Goal: Information Seeking & Learning: Understand process/instructions

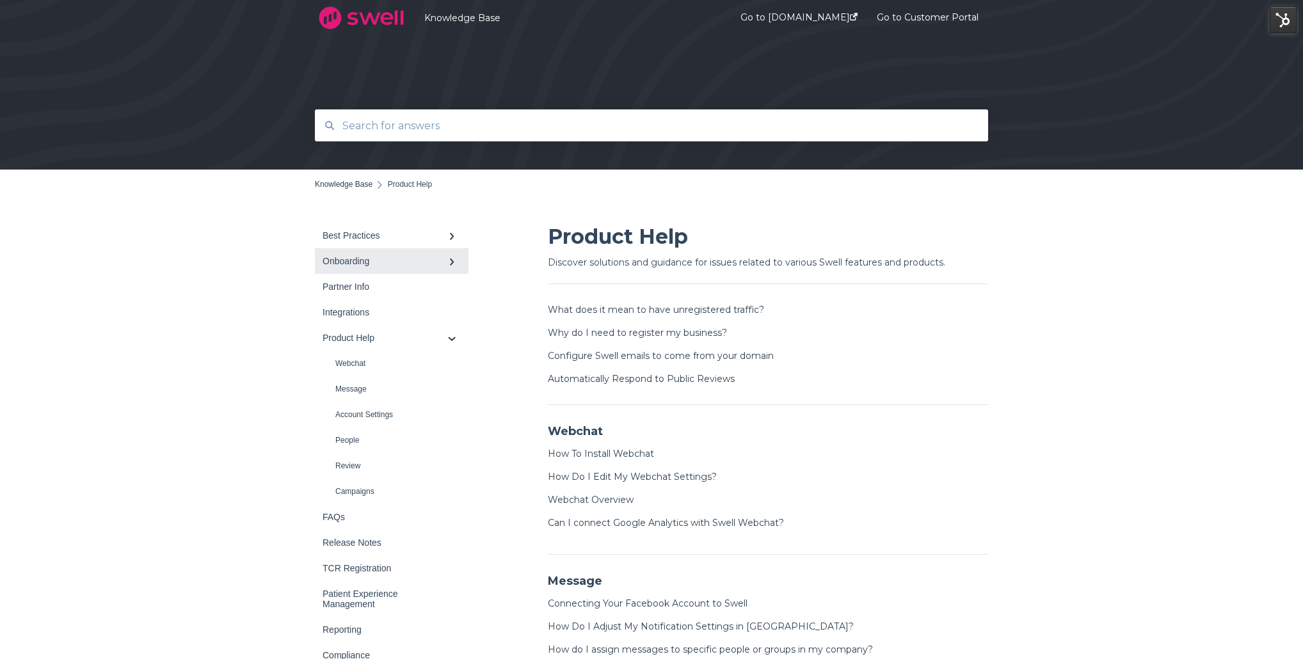
click at [366, 262] on div "Onboarding" at bounding box center [385, 261] width 125 height 10
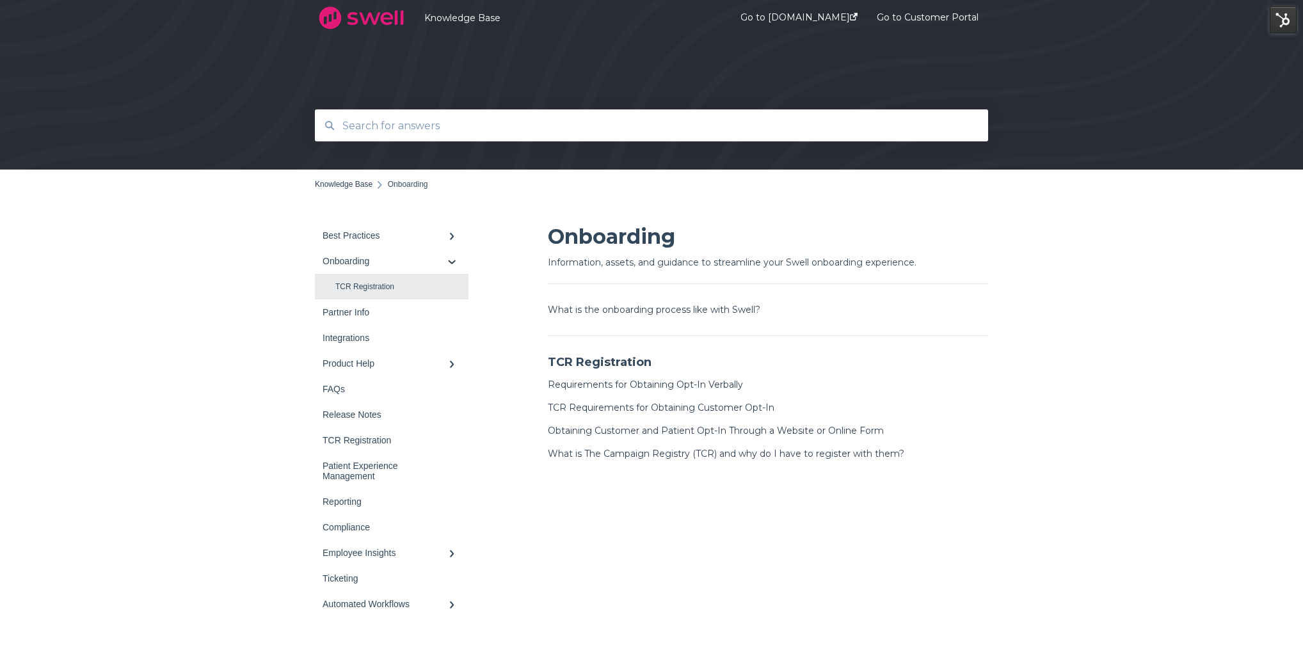
click at [356, 293] on link "TCR Registration" at bounding box center [392, 287] width 154 height 26
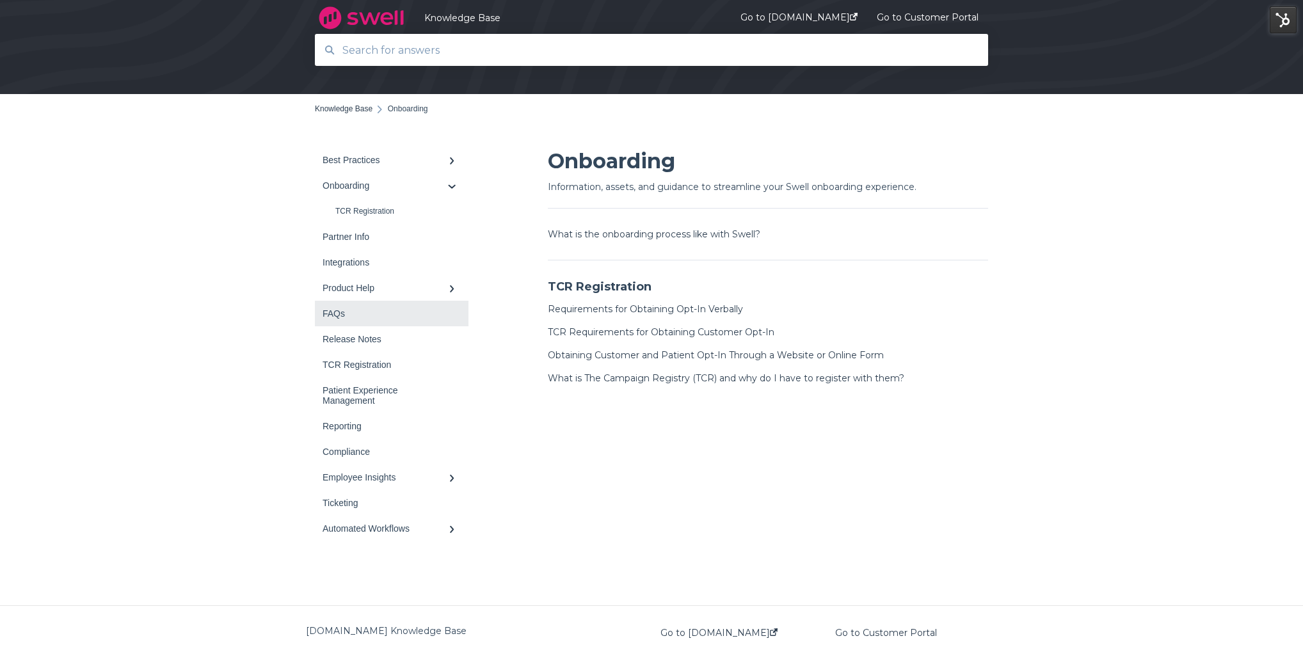
scroll to position [84, 0]
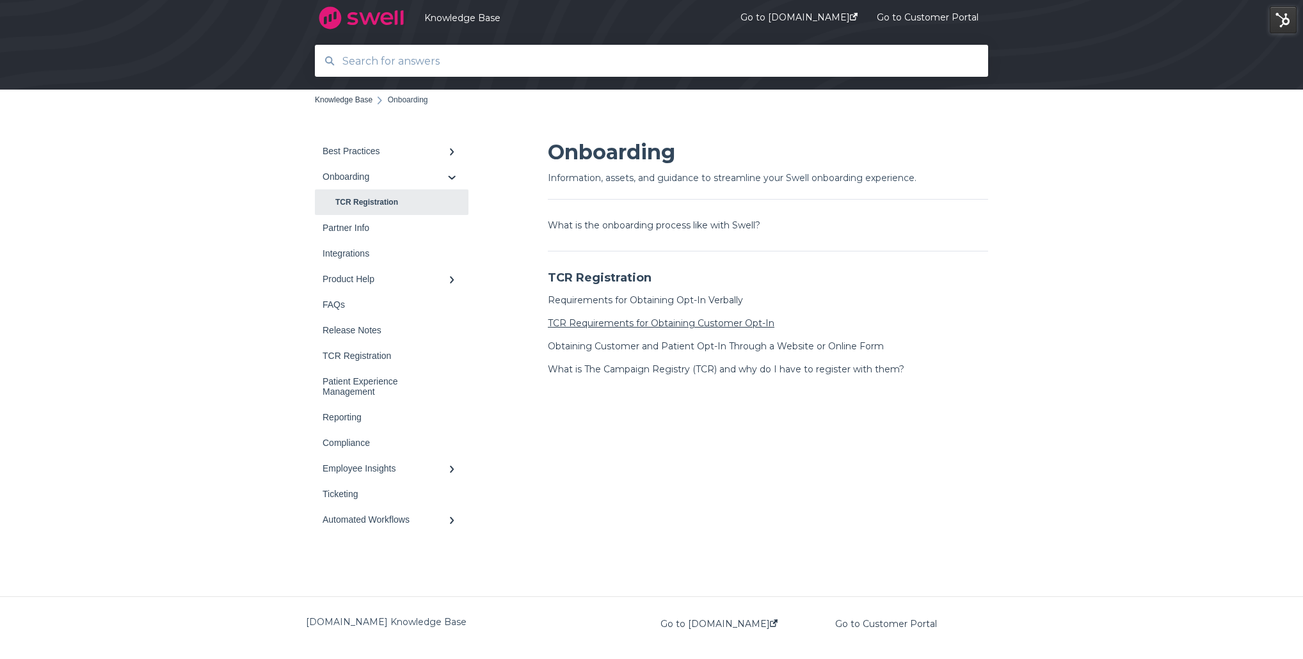
click at [657, 321] on link "TCR Requirements for Obtaining Customer Opt-In" at bounding box center [661, 324] width 227 height 12
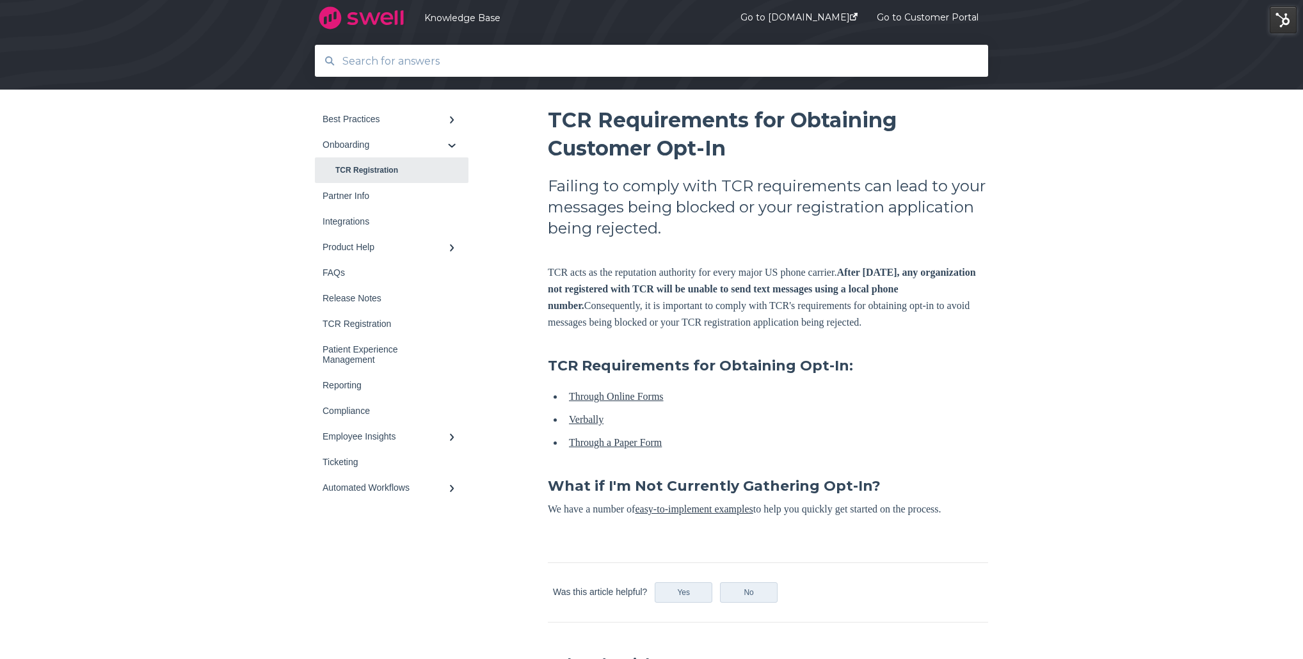
scroll to position [117, 0]
click at [696, 514] on link "easy-to-implement examples" at bounding box center [694, 508] width 118 height 11
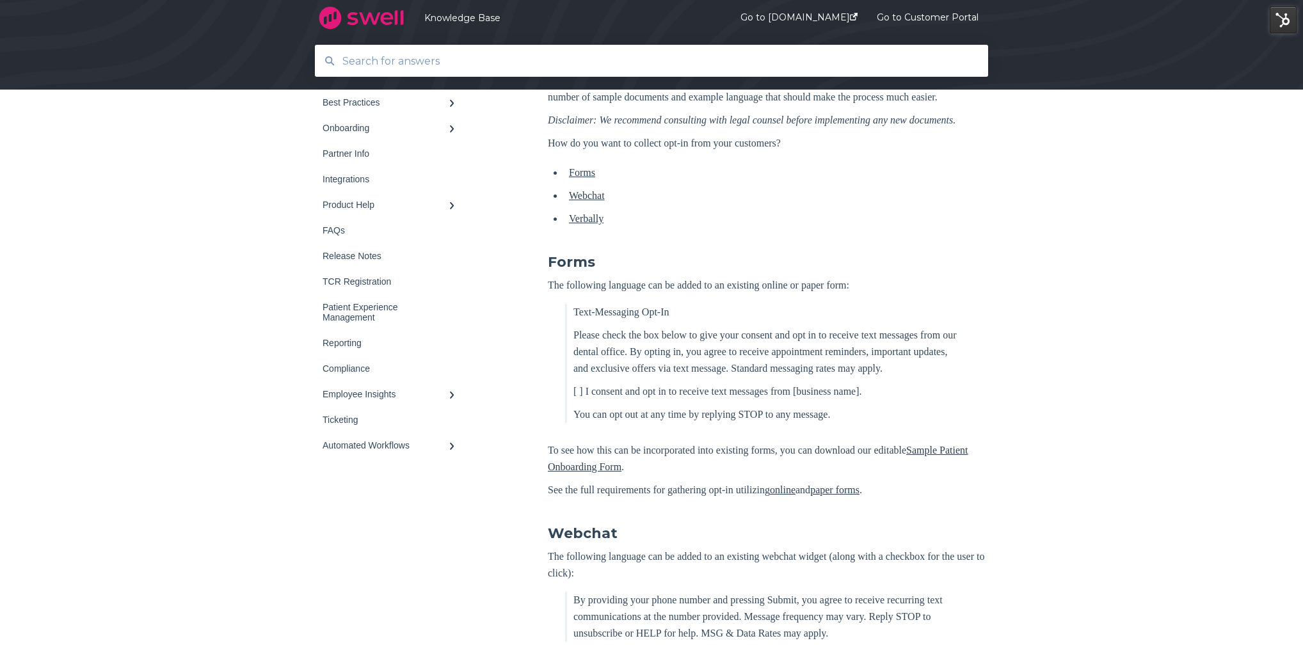
scroll to position [372, 0]
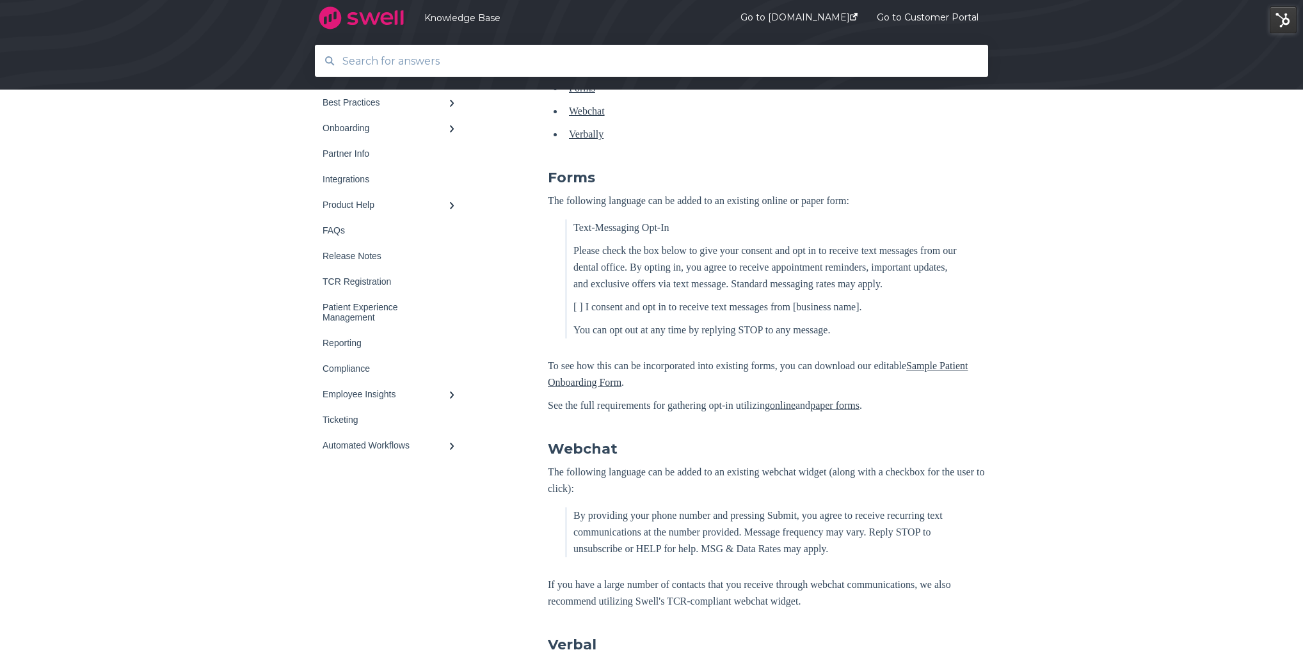
click at [860, 411] on link "paper forms" at bounding box center [834, 405] width 49 height 11
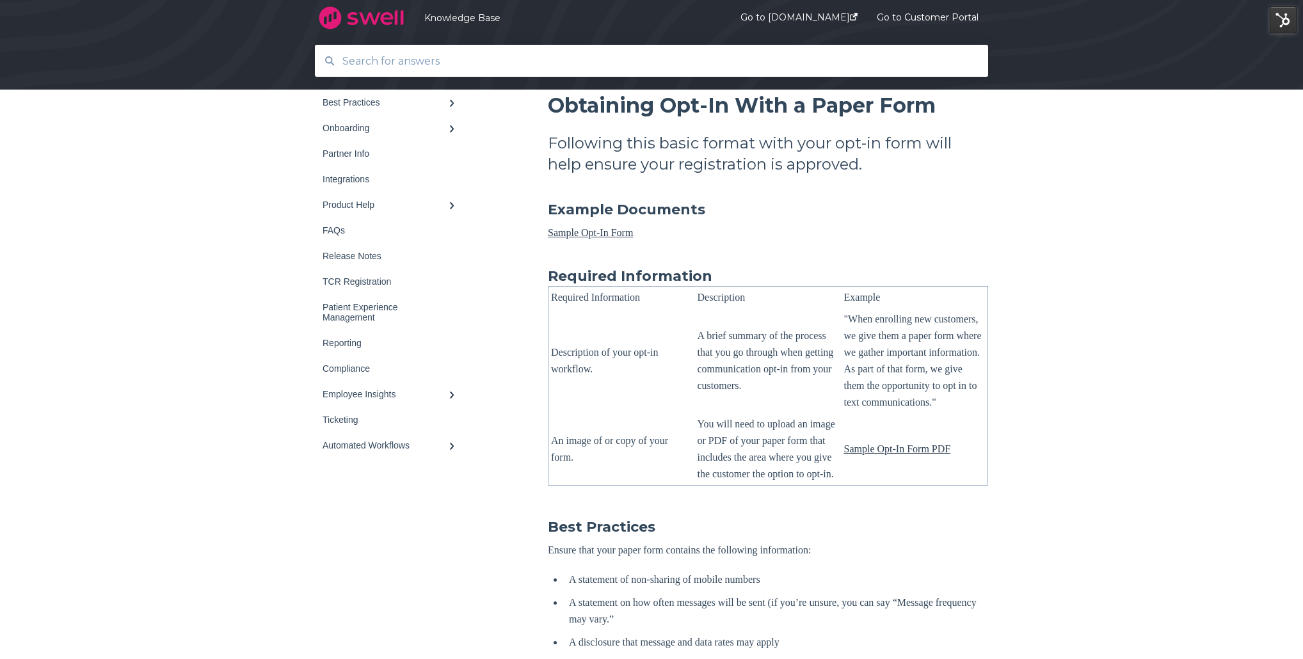
scroll to position [121, 0]
